Goal: Information Seeking & Learning: Learn about a topic

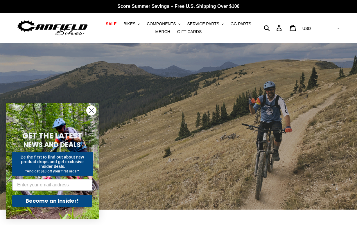
click at [91, 110] on icon "Close dialog" at bounding box center [91, 111] width 4 height 4
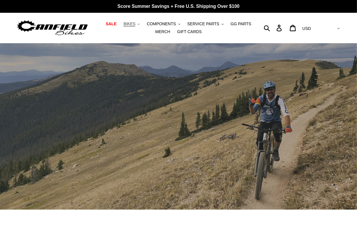
click at [138, 25] on icon ".cls-1{fill:#231f20}" at bounding box center [139, 24] width 2 height 2
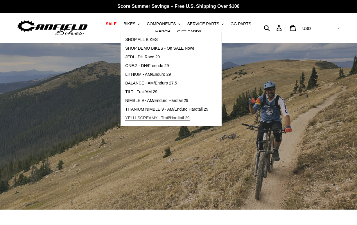
click at [170, 117] on span "YELLI SCREAMY - Trail/Hardtail 29" at bounding box center [157, 118] width 64 height 5
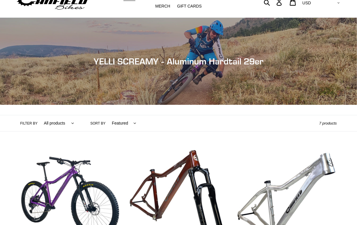
scroll to position [87, 0]
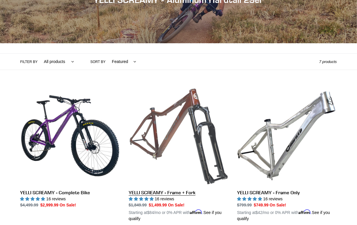
click at [164, 136] on link "YELLI SCREAMY - Frame + Fork" at bounding box center [179, 154] width 100 height 136
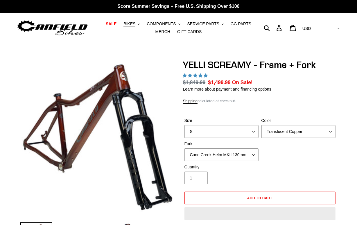
select select "highest-rating"
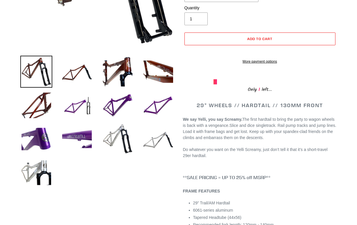
scroll to position [87, 0]
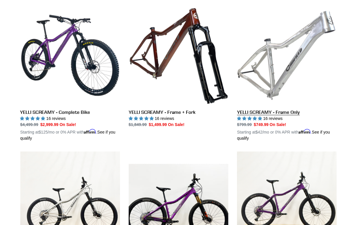
scroll to position [174, 0]
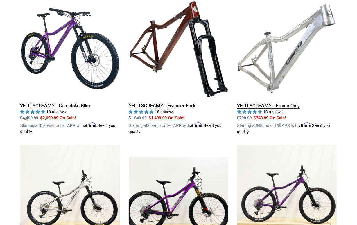
click at [275, 57] on link "YELLI SCREAMY - Frame Only" at bounding box center [287, 67] width 100 height 136
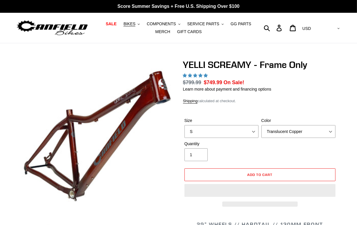
select select "highest-rating"
